Goal: Browse casually: Explore the website without a specific task or goal

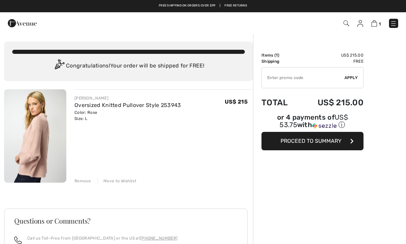
click at [394, 23] on img at bounding box center [393, 23] width 7 height 7
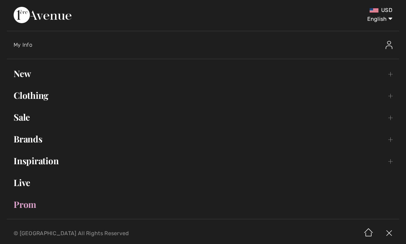
click at [30, 76] on link "New Toggle submenu" at bounding box center [203, 73] width 393 height 15
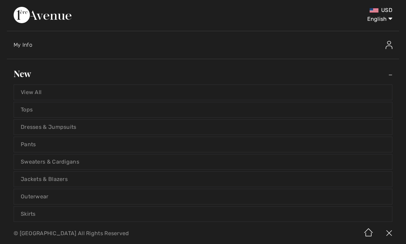
click at [36, 91] on link "View All" at bounding box center [203, 92] width 378 height 15
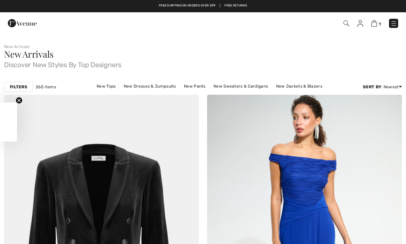
checkbox input "true"
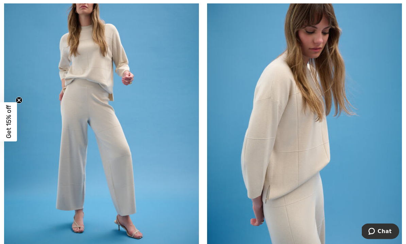
scroll to position [2782, 0]
click at [283, 171] on img at bounding box center [304, 110] width 195 height 293
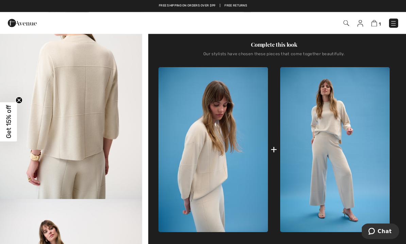
scroll to position [221, 0]
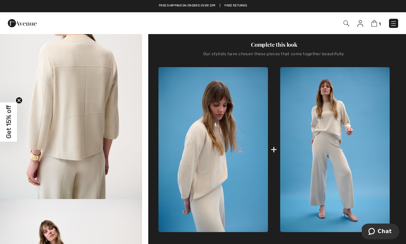
click at [335, 174] on img at bounding box center [335, 149] width 110 height 165
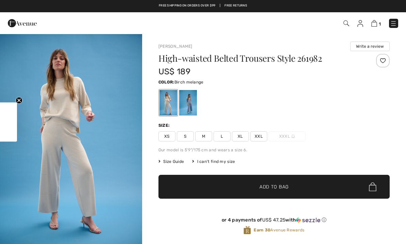
checkbox input "true"
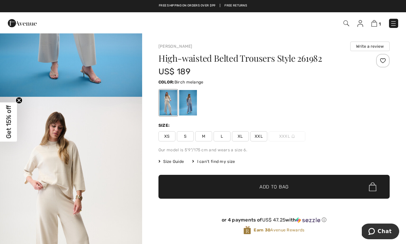
scroll to position [145, 0]
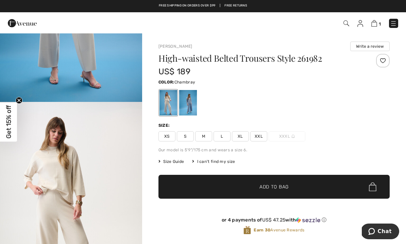
click at [190, 113] on div at bounding box center [188, 103] width 18 height 26
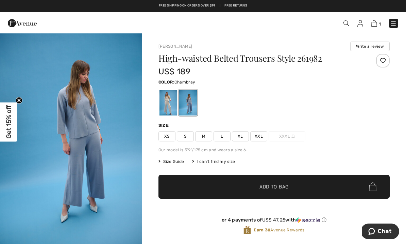
scroll to position [0, 0]
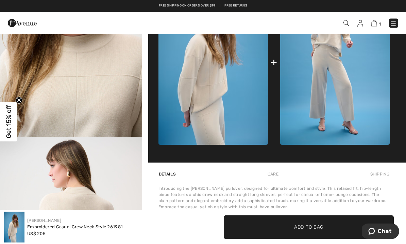
scroll to position [295, 0]
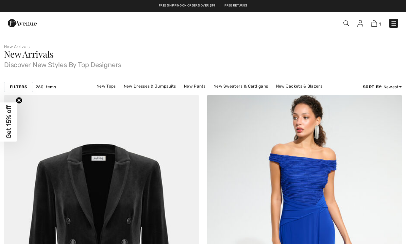
checkbox input "true"
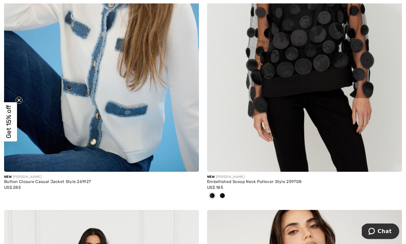
scroll to position [3198, 0]
click at [284, 117] on img at bounding box center [304, 25] width 195 height 293
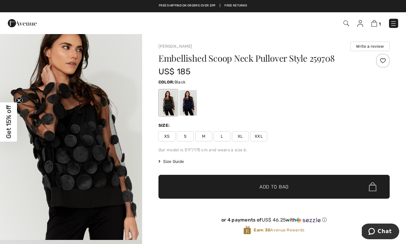
scroll to position [221, 0]
click at [192, 109] on div at bounding box center [188, 103] width 18 height 26
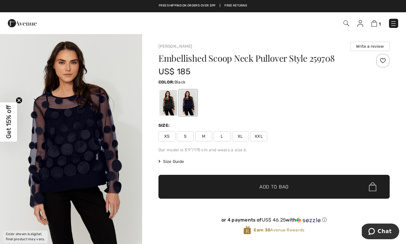
click at [169, 104] on div at bounding box center [169, 103] width 18 height 26
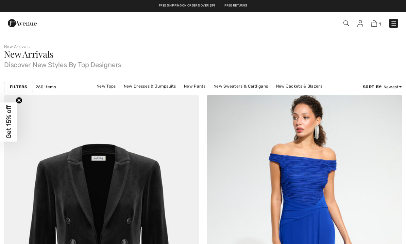
scroll to position [3222, 0]
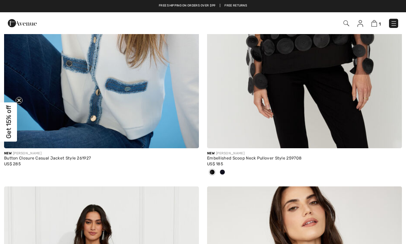
checkbox input "true"
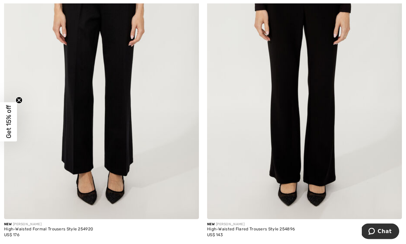
scroll to position [5825, 0]
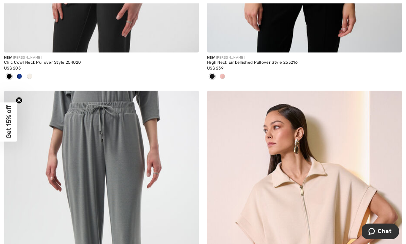
scroll to position [666, 0]
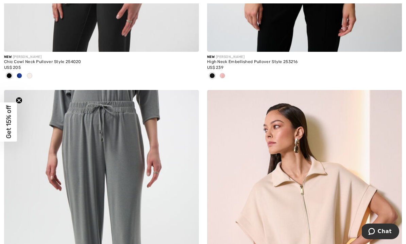
click at [112, 193] on img at bounding box center [101, 236] width 195 height 293
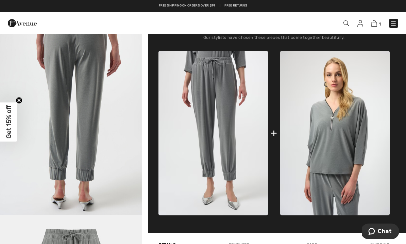
scroll to position [236, 0]
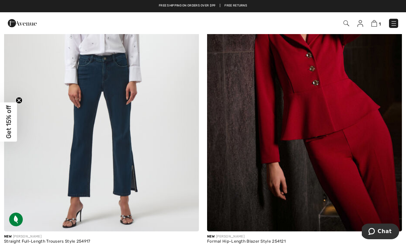
scroll to position [4512, 0]
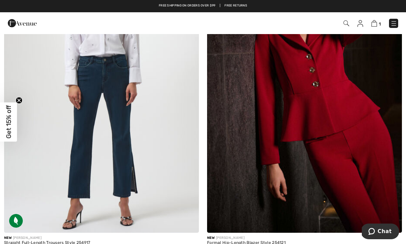
click at [124, 161] on img at bounding box center [101, 86] width 195 height 293
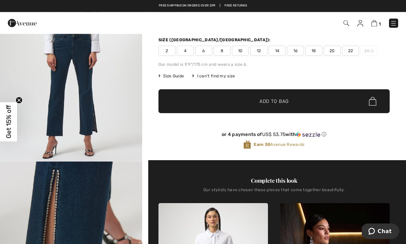
scroll to position [83, 0]
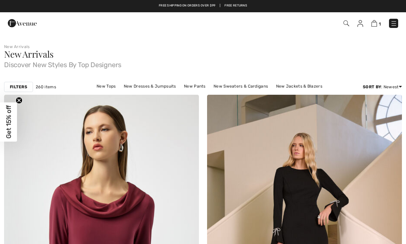
checkbox input "true"
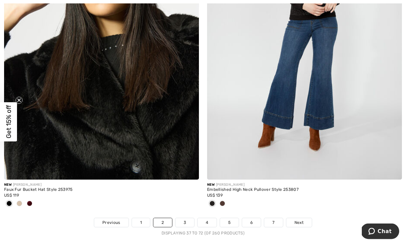
scroll to position [5865, 0]
click at [301, 219] on span "Next" at bounding box center [299, 222] width 9 height 6
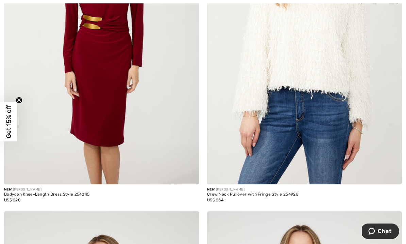
scroll to position [523, 0]
click at [360, 181] on img at bounding box center [304, 37] width 195 height 293
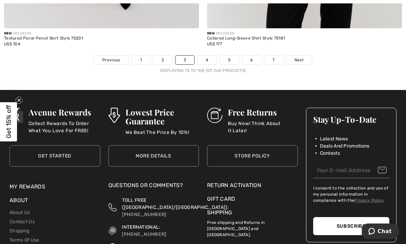
scroll to position [6005, 0]
click at [303, 57] on span "Next" at bounding box center [299, 60] width 9 height 6
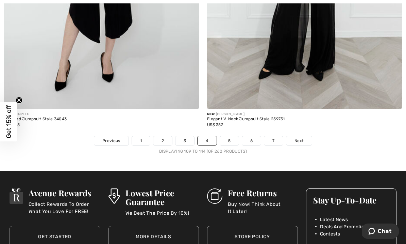
scroll to position [5935, 0]
click at [229, 136] on link "5" at bounding box center [229, 140] width 19 height 9
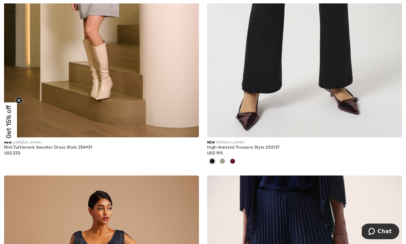
scroll to position [917, 0]
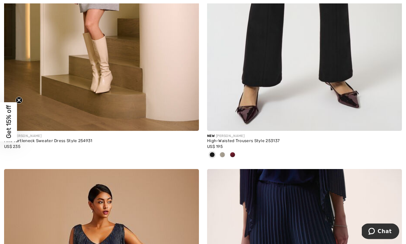
click at [226, 150] on div at bounding box center [222, 155] width 10 height 11
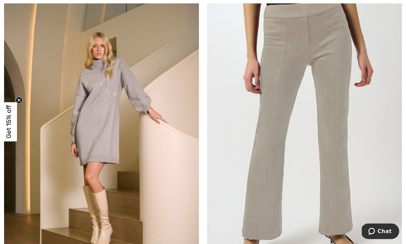
scroll to position [766, 0]
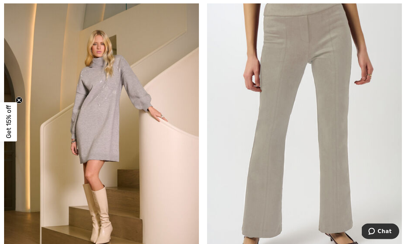
click at [340, 165] on img at bounding box center [304, 135] width 195 height 293
click at [344, 87] on img at bounding box center [304, 135] width 195 height 293
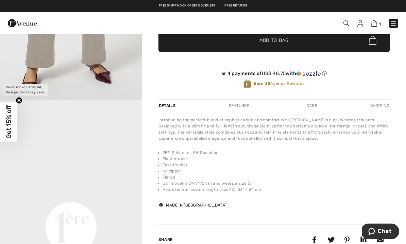
scroll to position [143, 0]
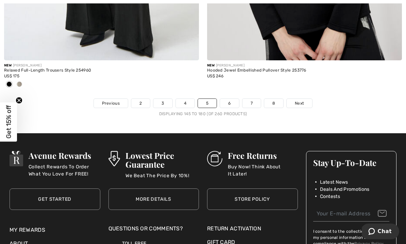
scroll to position [6021, 0]
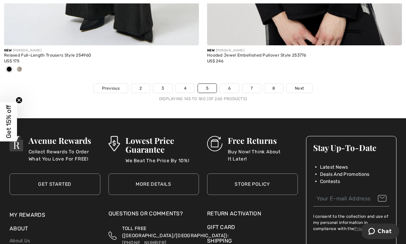
click at [303, 85] on span "Next" at bounding box center [299, 88] width 9 height 6
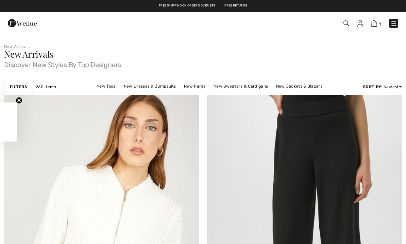
checkbox input "true"
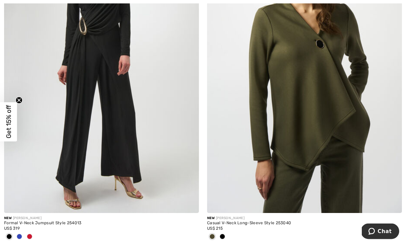
scroll to position [1486, 0]
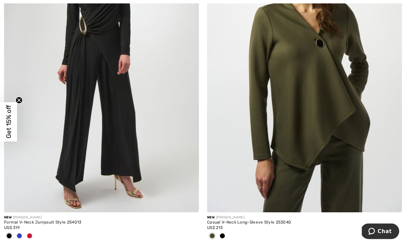
click at [290, 142] on img at bounding box center [304, 66] width 195 height 293
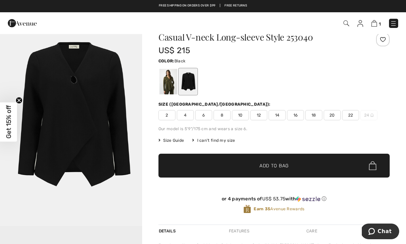
scroll to position [21, 0]
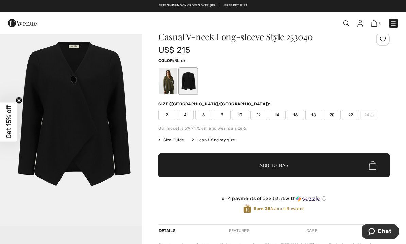
click at [193, 81] on div at bounding box center [188, 81] width 18 height 26
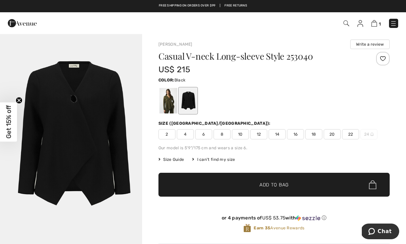
scroll to position [0, 0]
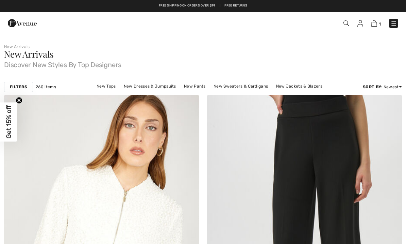
scroll to position [1510, 0]
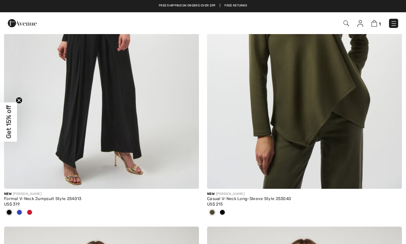
checkbox input "true"
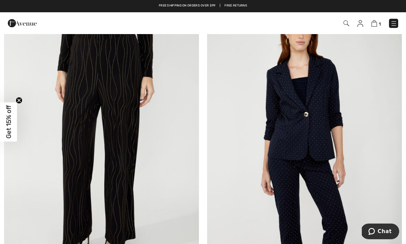
scroll to position [3735, 0]
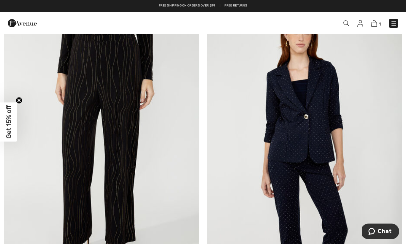
click at [130, 118] on img at bounding box center [101, 137] width 195 height 293
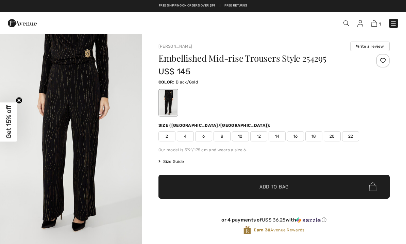
checkbox input "true"
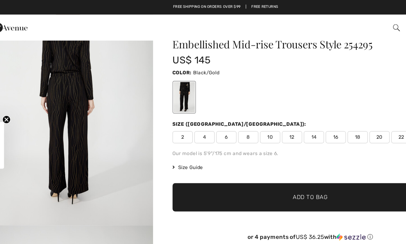
scroll to position [11, 0]
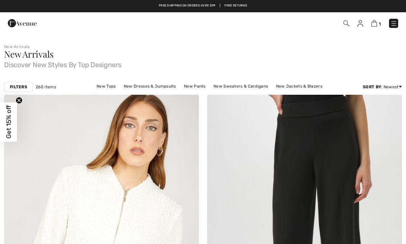
checkbox input "true"
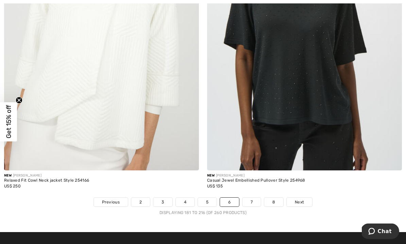
scroll to position [5841, 0]
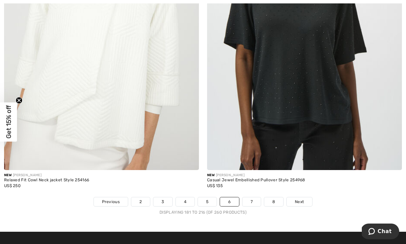
click at [297, 198] on span "Next" at bounding box center [299, 201] width 9 height 6
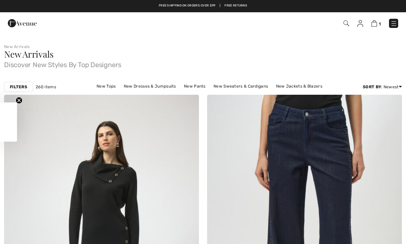
checkbox input "true"
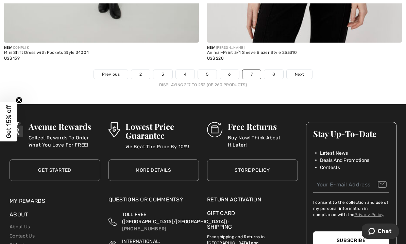
scroll to position [5957, 0]
click at [304, 70] on link "Next" at bounding box center [300, 74] width 26 height 9
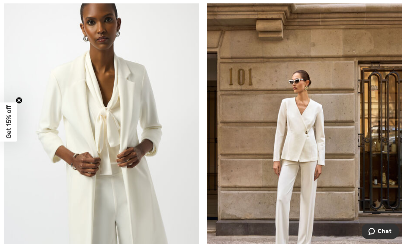
scroll to position [1073, 0]
